Goal: Information Seeking & Learning: Learn about a topic

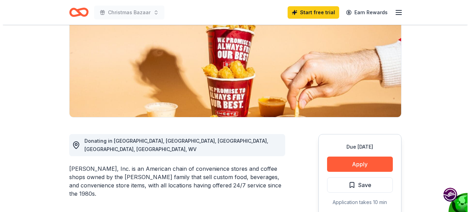
scroll to position [104, 0]
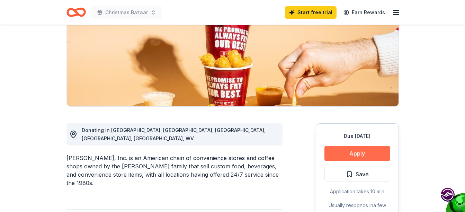
click at [372, 153] on button "Apply" at bounding box center [357, 153] width 66 height 15
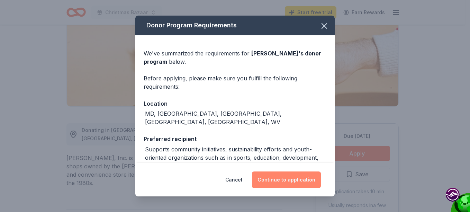
click at [283, 178] on button "Continue to application" at bounding box center [286, 179] width 69 height 17
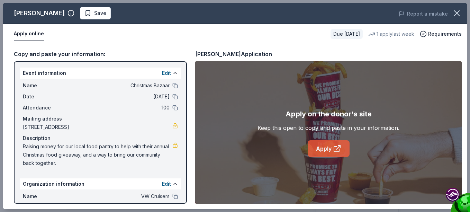
click at [327, 149] on link "Apply" at bounding box center [329, 148] width 42 height 17
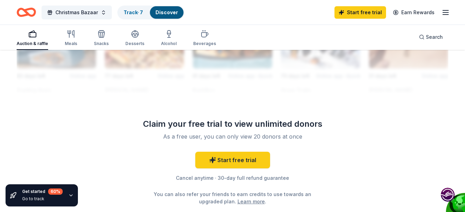
scroll to position [657, 0]
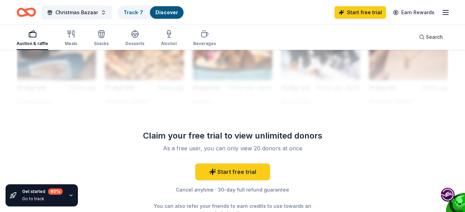
drag, startPoint x: 68, startPoint y: 36, endPoint x: 282, endPoint y: 75, distance: 217.4
click at [68, 36] on icon "button" at bounding box center [71, 34] width 8 height 8
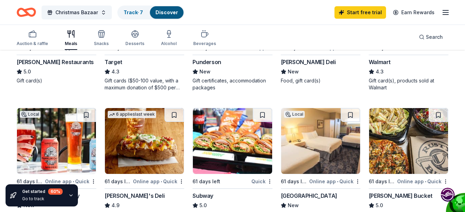
scroll to position [415, 0]
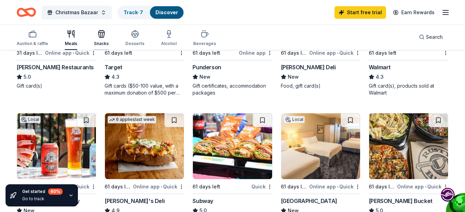
click at [103, 41] on div "Snacks" at bounding box center [101, 44] width 15 height 6
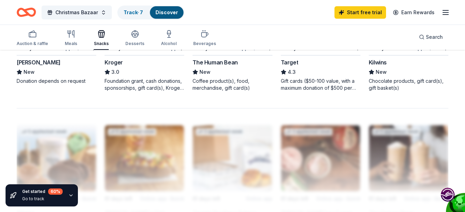
scroll to position [415, 0]
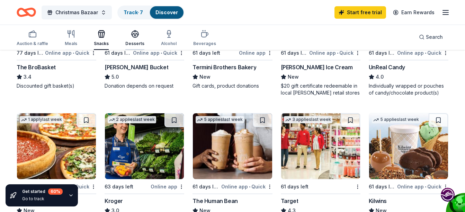
click at [131, 43] on div "Desserts" at bounding box center [134, 44] width 19 height 6
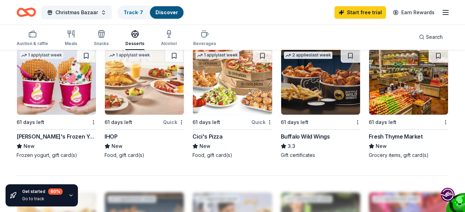
scroll to position [450, 0]
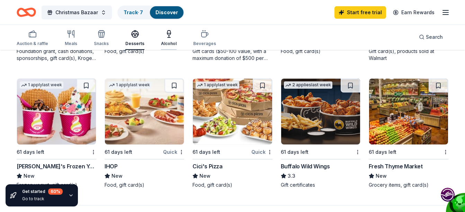
click at [167, 41] on div "Alcohol" at bounding box center [169, 44] width 16 height 6
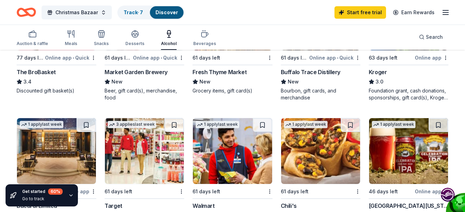
scroll to position [104, 0]
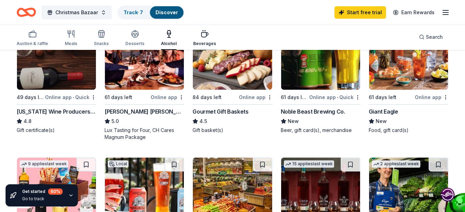
click at [199, 39] on div "Beverages" at bounding box center [204, 38] width 23 height 17
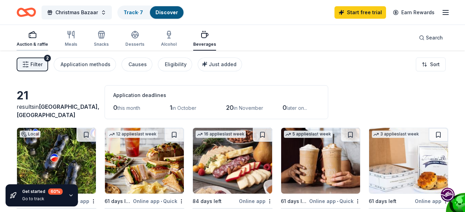
click at [32, 38] on rect "button" at bounding box center [32, 35] width 7 height 4
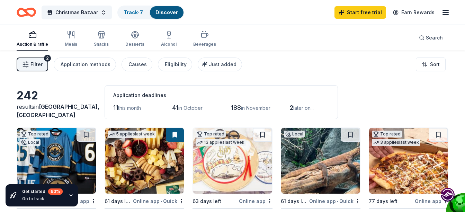
click at [41, 63] on span "Filter" at bounding box center [36, 64] width 12 height 8
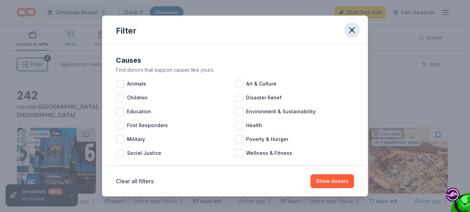
click at [351, 33] on icon "button" at bounding box center [352, 30] width 10 height 10
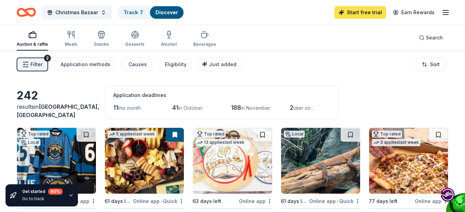
click at [376, 11] on link "Start free trial" at bounding box center [360, 12] width 52 height 12
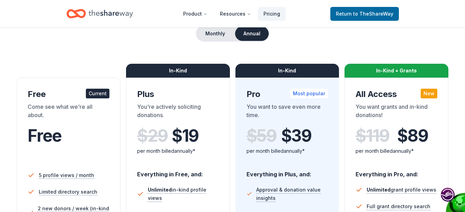
scroll to position [69, 0]
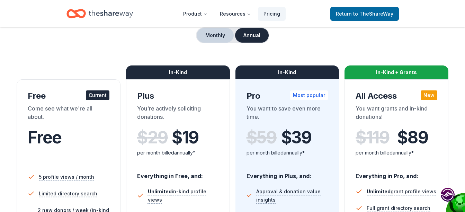
click at [207, 38] on button "Monthly" at bounding box center [215, 35] width 37 height 15
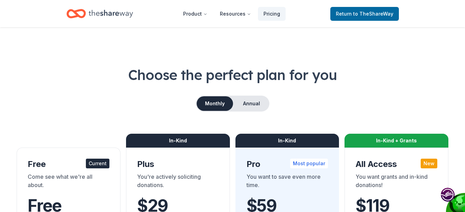
scroll to position [0, 0]
